Goal: Information Seeking & Learning: Check status

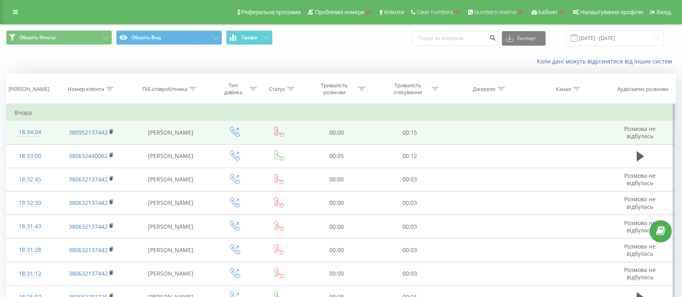
click at [51, 128] on td "18:34:04" at bounding box center [29, 132] width 47 height 23
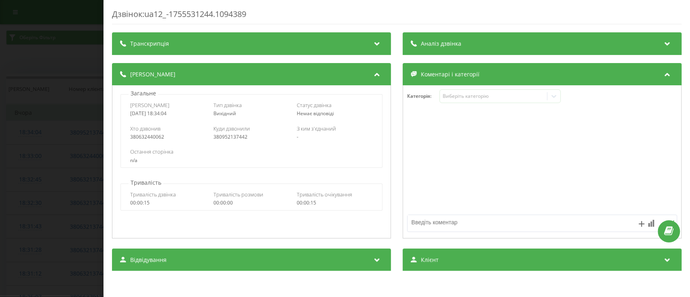
click at [81, 154] on div "Дзвінок : ua12_-1755531244.1094389 Транскрипція Для AI-аналізу майбутніх дзвінк…" at bounding box center [345, 148] width 690 height 297
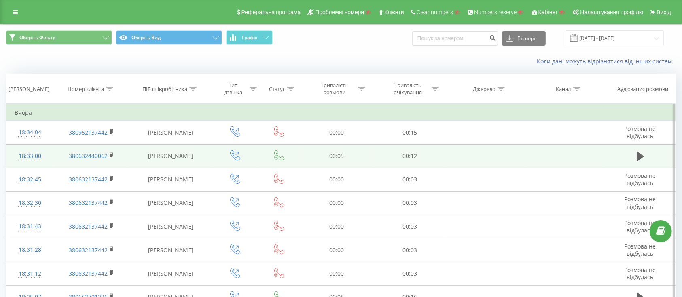
scroll to position [54, 0]
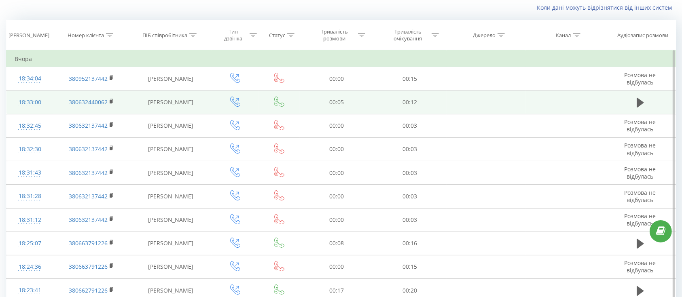
click at [58, 105] on td "380632440062" at bounding box center [91, 102] width 76 height 23
click at [48, 108] on td "18:33:00" at bounding box center [29, 102] width 47 height 23
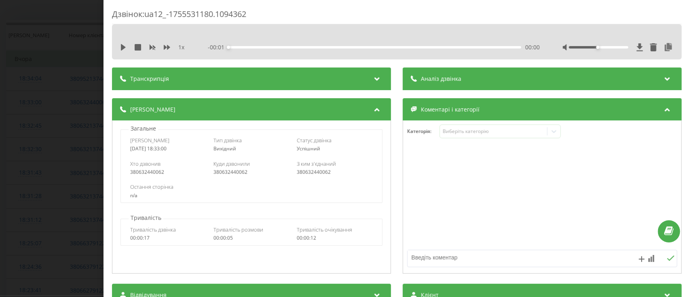
click at [317, 173] on div "380632440062" at bounding box center [335, 172] width 76 height 6
click at [57, 171] on div "Дзвінок : ua12_-1755531180.1094362 1 x - 00:05 00:00 00:00 Транскрипція Для AI-…" at bounding box center [345, 148] width 690 height 297
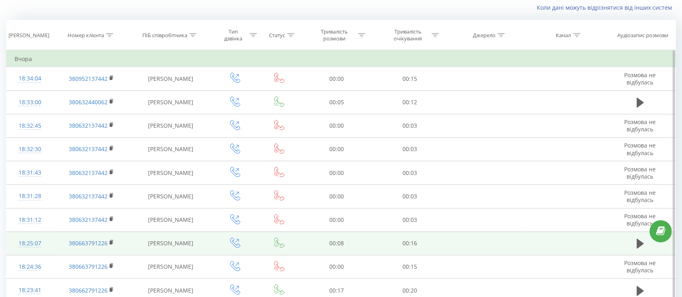
click at [55, 241] on td "380663791226" at bounding box center [91, 243] width 76 height 23
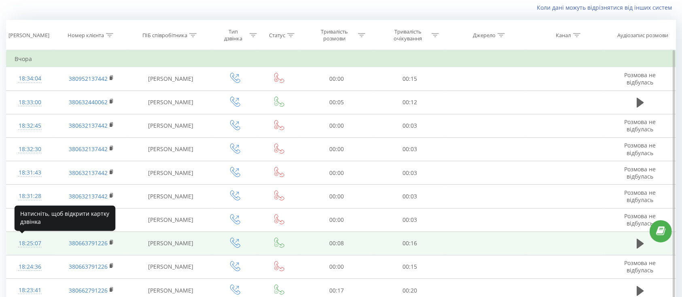
click at [42, 247] on div "18:25:07" at bounding box center [30, 244] width 31 height 16
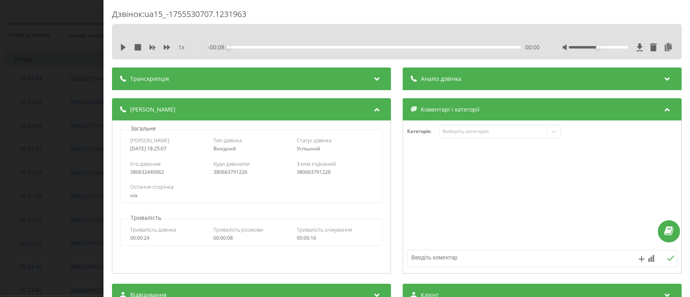
click at [61, 225] on div "Дзвінок : ua15_-1755530707.1231963 1 x - 00:08 00:00 00:00 Транскрипція Для AI-…" at bounding box center [345, 148] width 690 height 297
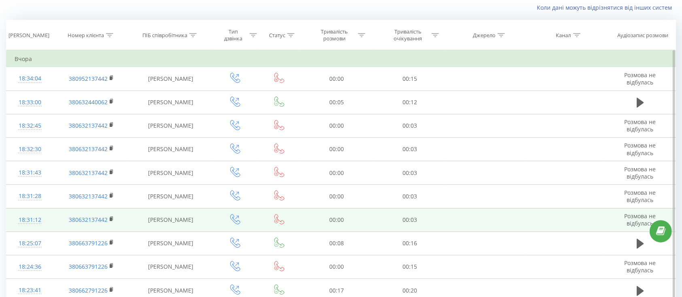
click at [45, 227] on td "18:31:12" at bounding box center [29, 219] width 47 height 23
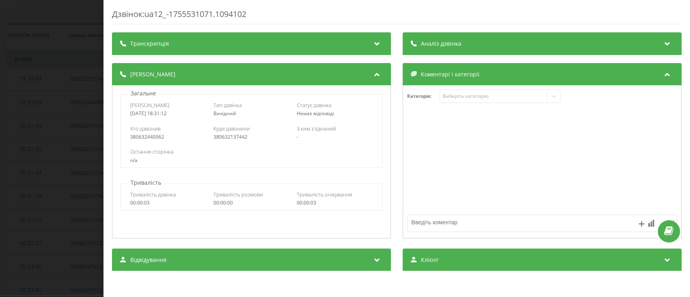
click at [8, 217] on div "Дзвінок : ua12_-1755531071.1094102 Транскрипція Для AI-аналізу майбутніх дзвінк…" at bounding box center [345, 148] width 690 height 297
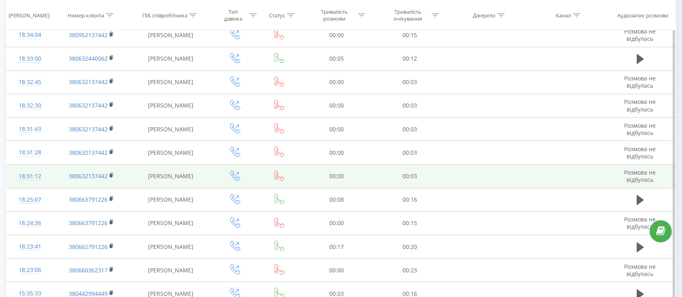
scroll to position [159, 0]
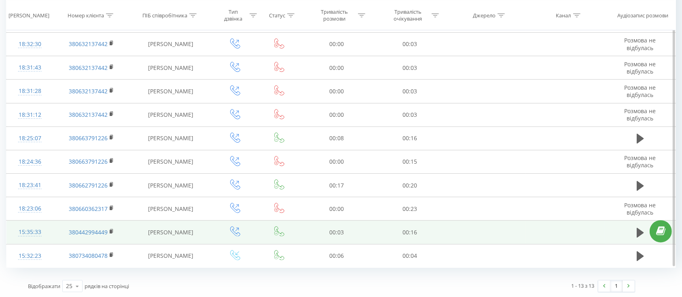
click at [45, 238] on td "15:35:33" at bounding box center [29, 232] width 47 height 23
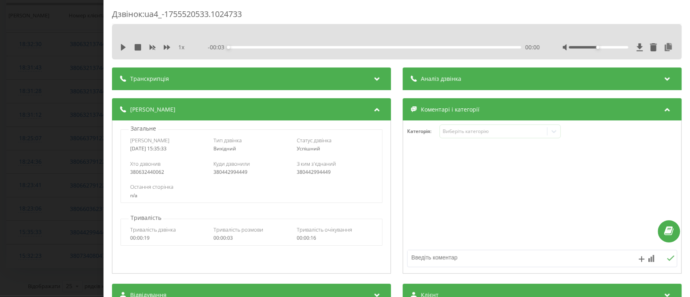
click at [61, 239] on div "Дзвінок : ua4_-1755520533.1024733 1 x - 00:03 00:00 00:00 Транскрипція Для AI-а…" at bounding box center [345, 148] width 690 height 297
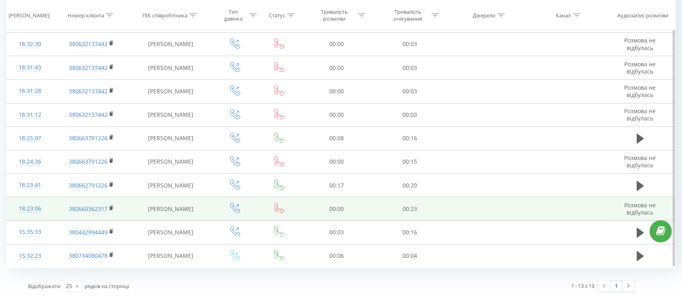
click at [50, 215] on td "18:23:06" at bounding box center [29, 208] width 47 height 23
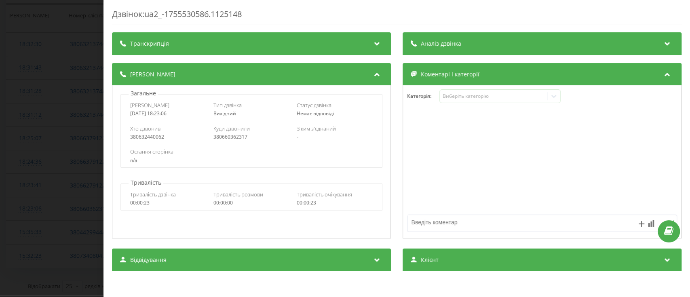
click at [19, 210] on div "Дзвінок : ua2_-1755530586.1125148 Транскрипція Для AI-аналізу майбутніх дзвінкі…" at bounding box center [345, 148] width 690 height 297
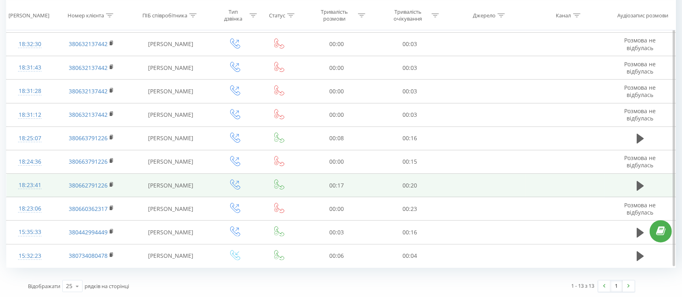
click at [47, 192] on td "18:23:41" at bounding box center [29, 185] width 47 height 23
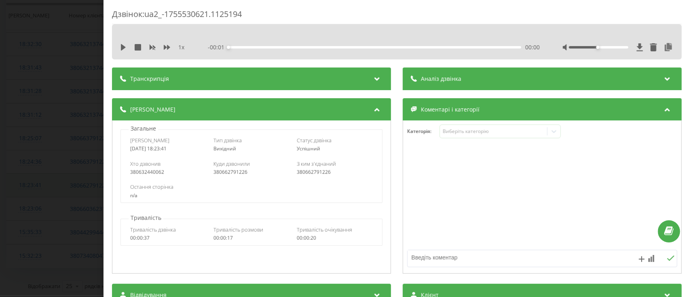
click at [47, 192] on div "Дзвінок : ua2_-1755530621.1125194 1 x - 00:01 00:00 00:00 Транскрипція Для AI-а…" at bounding box center [345, 148] width 690 height 297
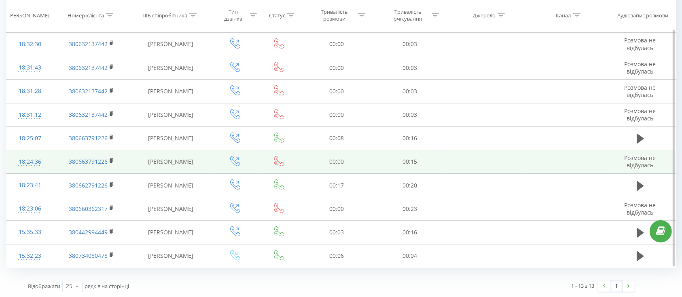
click at [45, 169] on td "18:24:36" at bounding box center [29, 161] width 47 height 23
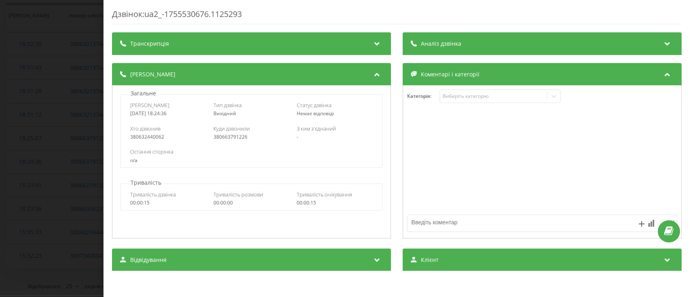
click at [42, 192] on div "Дзвінок : ua2_-1755530676.1125293 Транскрипція Для AI-аналізу майбутніх дзвінкі…" at bounding box center [345, 148] width 690 height 297
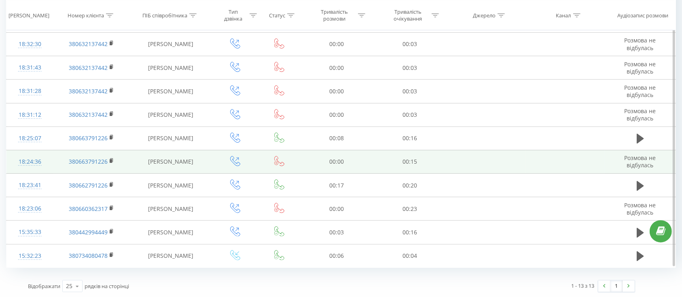
click at [49, 167] on td "18:24:36" at bounding box center [29, 161] width 47 height 23
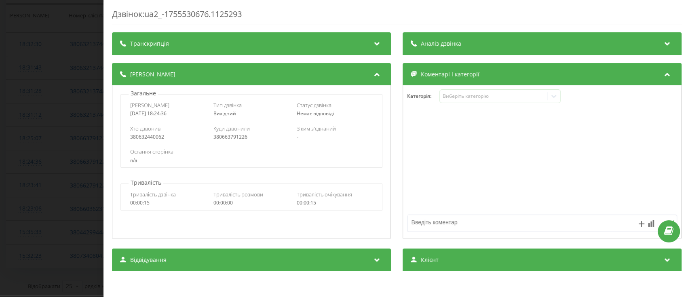
click at [106, 161] on div "Дзвінок : ua2_-1755530676.1125293 Транскрипція Для AI-аналізу майбутніх дзвінкі…" at bounding box center [396, 148] width 587 height 297
click at [82, 141] on div "Дзвінок : ua2_-1755530676.1125293 Транскрипція Для AI-аналізу майбутніх дзвінкі…" at bounding box center [345, 148] width 690 height 297
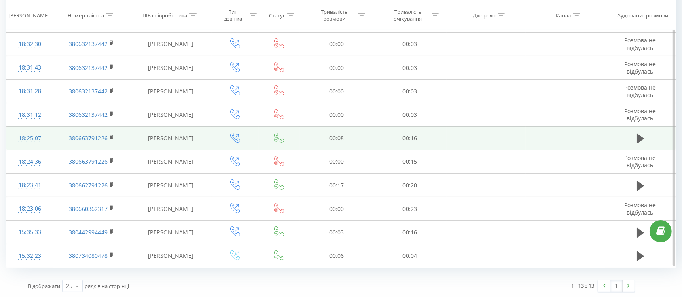
click at [44, 144] on div "18:25:07" at bounding box center [30, 139] width 31 height 16
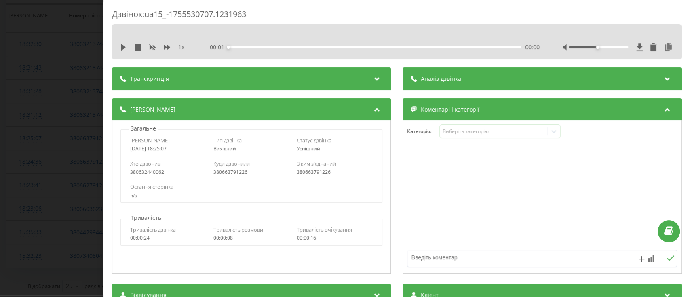
click at [76, 190] on div "Дзвінок : ua15_-1755530707.1231963 1 x - 00:01 00:00 00:00 Транскрипція Для AI-…" at bounding box center [345, 148] width 690 height 297
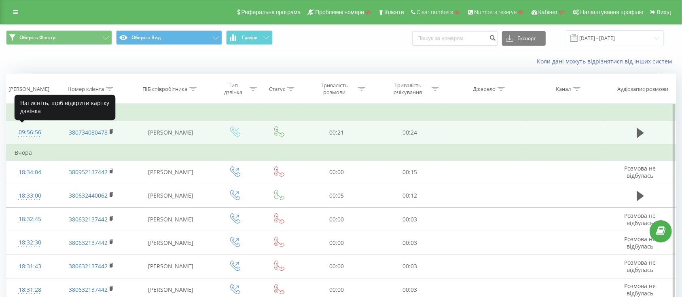
click at [44, 140] on div "09:56:56" at bounding box center [30, 133] width 31 height 16
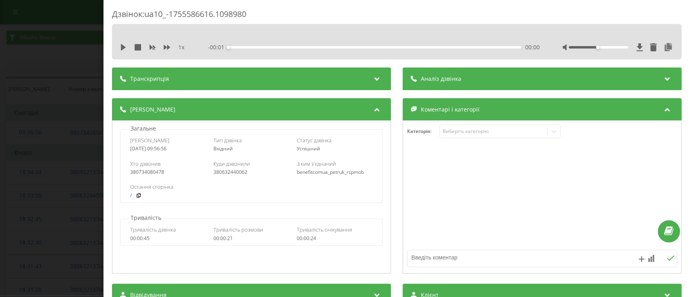
click at [311, 173] on div "benefitcomua_petruk_rspmob" at bounding box center [335, 172] width 76 height 6
click at [5, 215] on div "Дзвінок : ua10_-1755586616.1098980 1 x - 00:22 00:00 00:00 Транскрипція Для AI-…" at bounding box center [345, 148] width 690 height 297
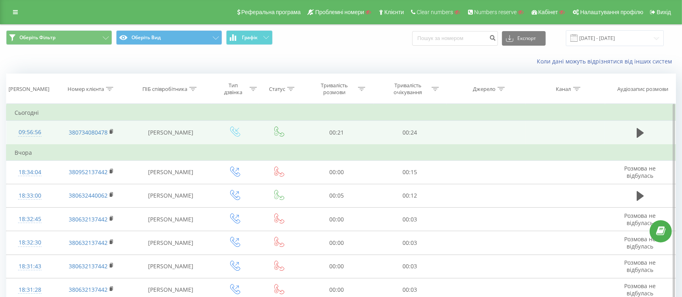
click at [50, 135] on td "09:56:56" at bounding box center [29, 133] width 47 height 24
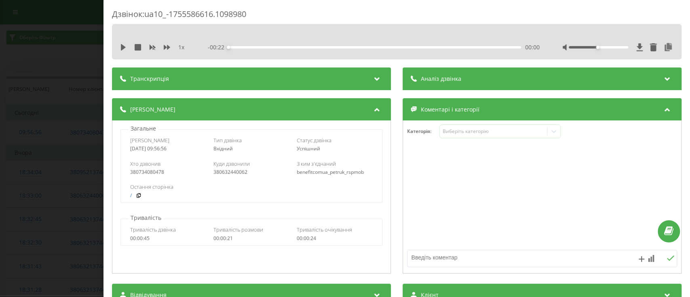
click at [330, 175] on div "benefitcomua_petruk_rspmob" at bounding box center [335, 172] width 76 height 6
click at [13, 141] on div "Дзвінок : ua10_-1755586616.1098980 1 x - 00:22 00:00 00:00 Транскрипція Для AI-…" at bounding box center [345, 148] width 690 height 297
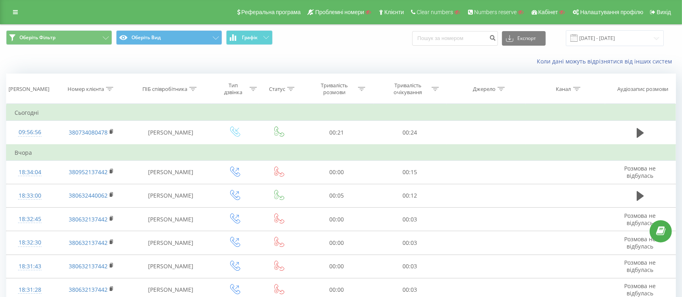
click at [18, 68] on div "Коли дані можуть відрізнятися вiд інших систем" at bounding box center [340, 61] width 681 height 19
click at [64, 72] on div "Оберіть Фільтр Оберіть Вид Графік Експорт .csv .xls .xlsx 19.07.2025 - 19.08.20…" at bounding box center [340, 261] width 669 height 472
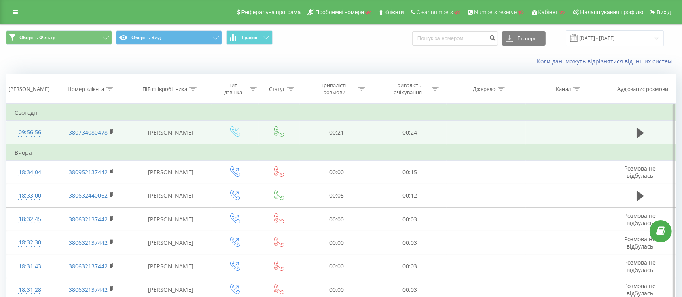
click at [51, 139] on td "09:56:56" at bounding box center [29, 133] width 47 height 24
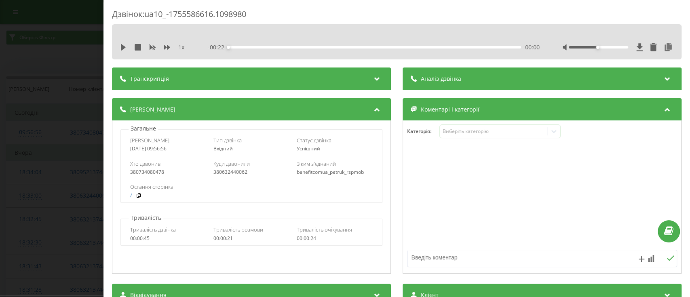
click at [38, 178] on div "Дзвінок : ua10_-1755586616.1098980 1 x - 00:22 00:00 00:00 Транскрипція Для AI-…" at bounding box center [345, 148] width 690 height 297
